Goal: Task Accomplishment & Management: Manage account settings

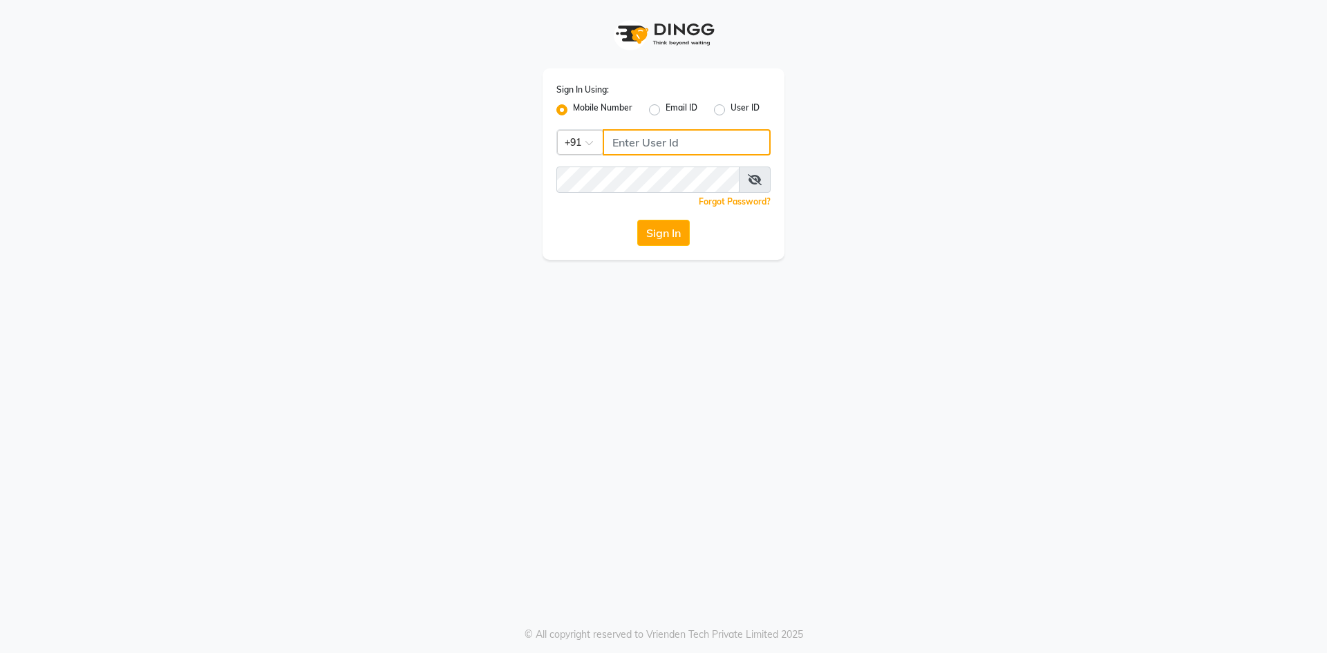
drag, startPoint x: 0, startPoint y: 0, endPoint x: 652, endPoint y: 140, distance: 666.4
click at [652, 140] on input "Username" at bounding box center [687, 142] width 168 height 26
type input "6364229005"
click at [658, 228] on button "Sign In" at bounding box center [663, 233] width 53 height 26
